Goal: Information Seeking & Learning: Learn about a topic

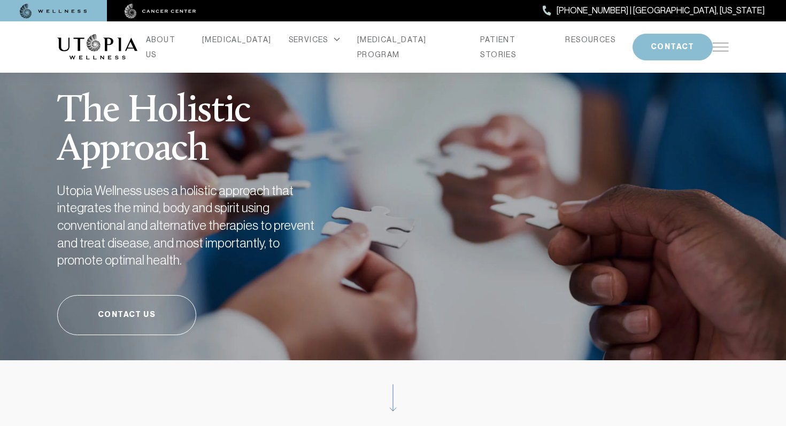
scroll to position [11, 0]
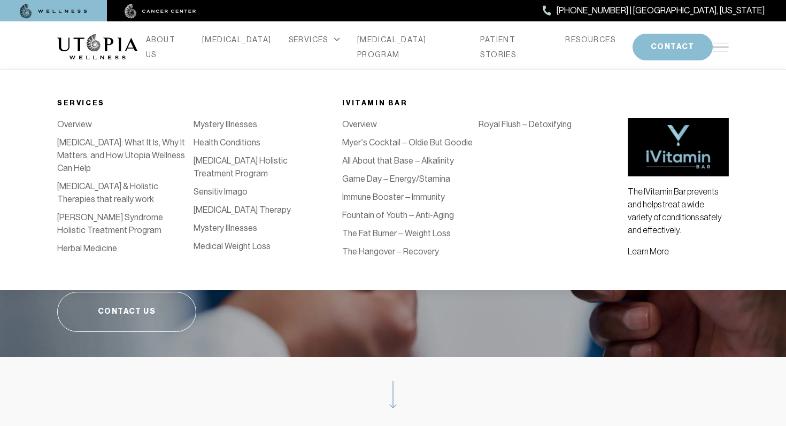
click at [503, 121] on link "Royal Flush – Detoxifying" at bounding box center [525, 124] width 93 height 10
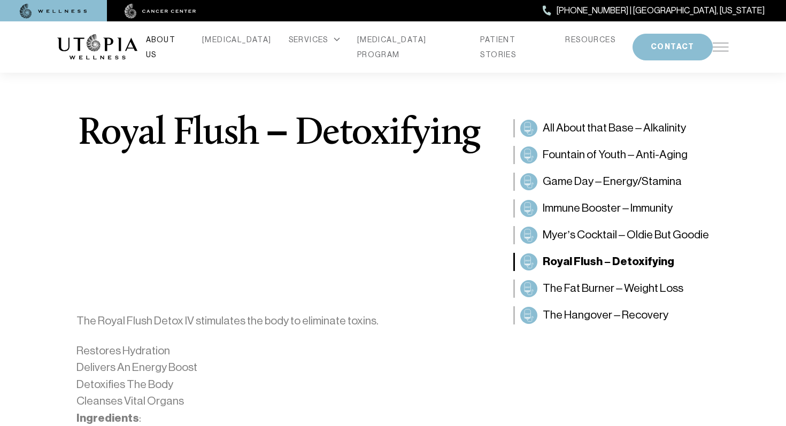
click at [183, 43] on link "ABOUT US" at bounding box center [165, 47] width 39 height 30
